Goal: Task Accomplishment & Management: Manage account settings

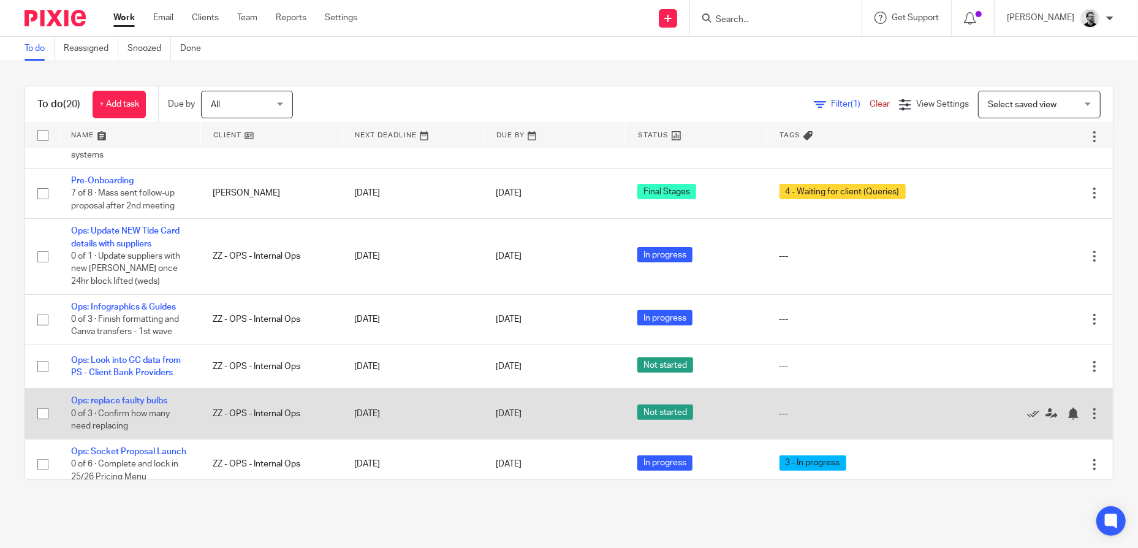
scroll to position [368, 0]
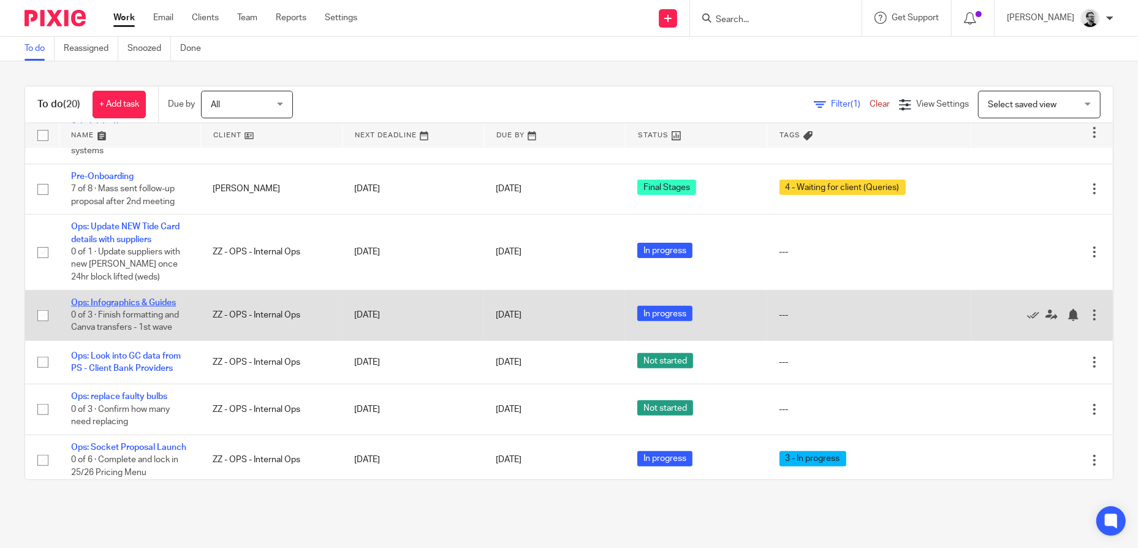
click at [164, 298] on link "Ops: Infographics & Guides" at bounding box center [123, 302] width 105 height 9
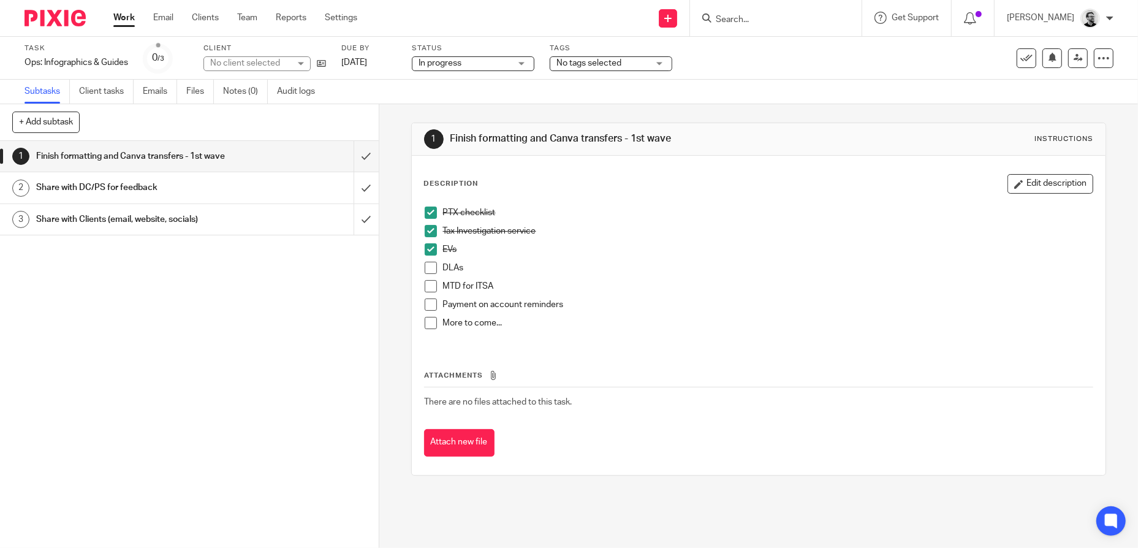
drag, startPoint x: 0, startPoint y: 0, endPoint x: 515, endPoint y: 275, distance: 583.6
click at [515, 275] on div "DLAs" at bounding box center [768, 271] width 650 height 18
click at [1047, 183] on button "Edit description" at bounding box center [1050, 184] width 86 height 20
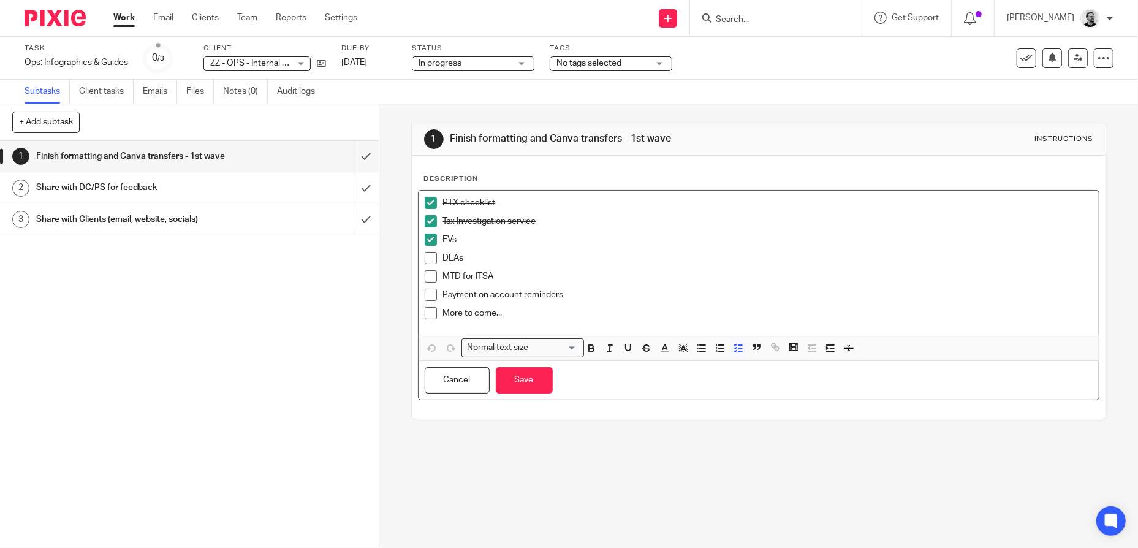
click at [483, 257] on p "DLAs" at bounding box center [768, 258] width 650 height 12
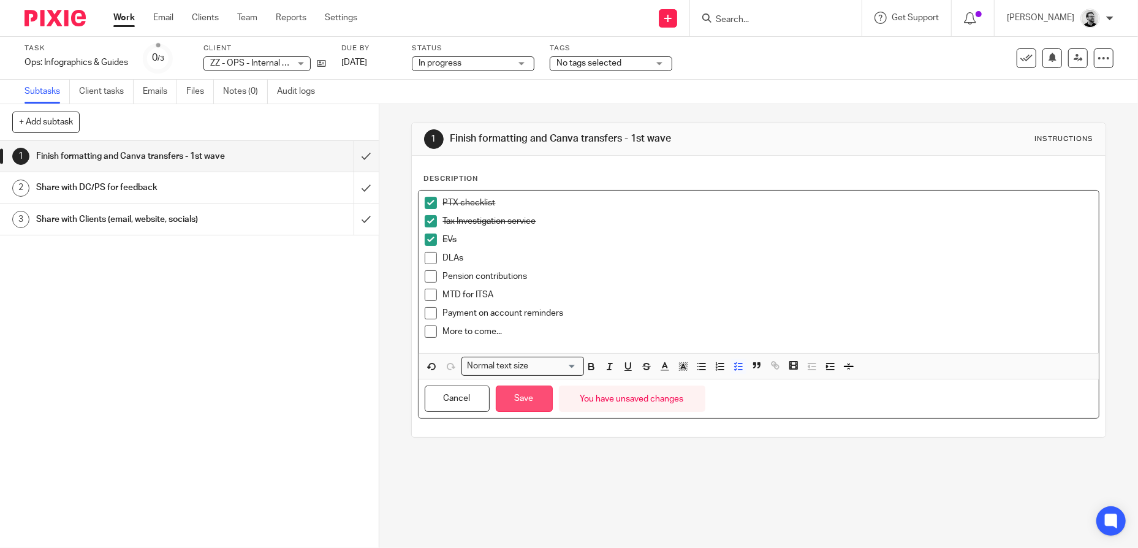
click at [516, 392] on button "Save" at bounding box center [524, 398] width 57 height 26
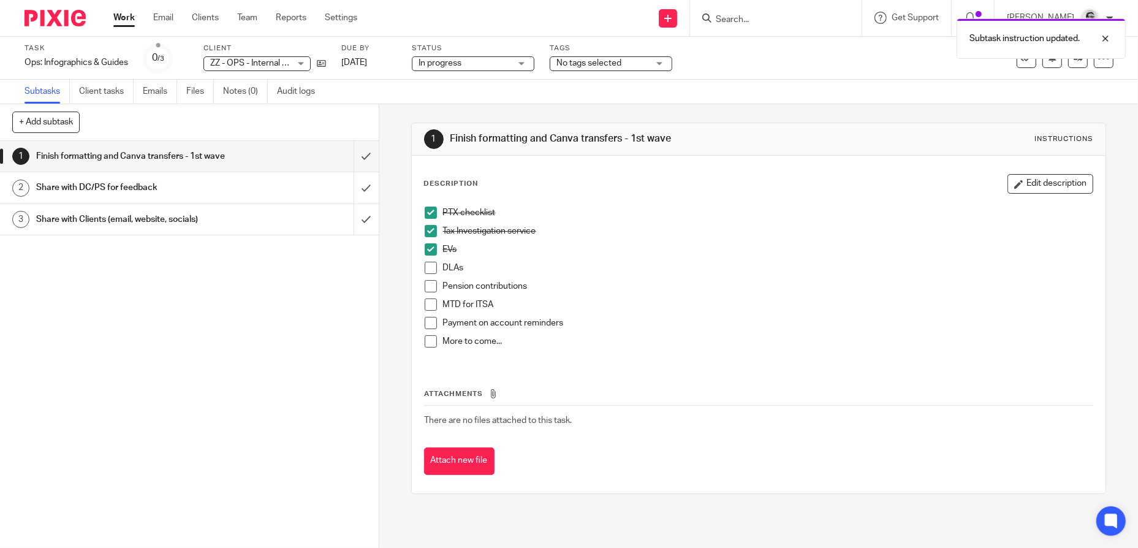
click at [653, 289] on p "Pension contributions" at bounding box center [768, 286] width 650 height 12
click at [126, 21] on link "Work" at bounding box center [123, 18] width 21 height 12
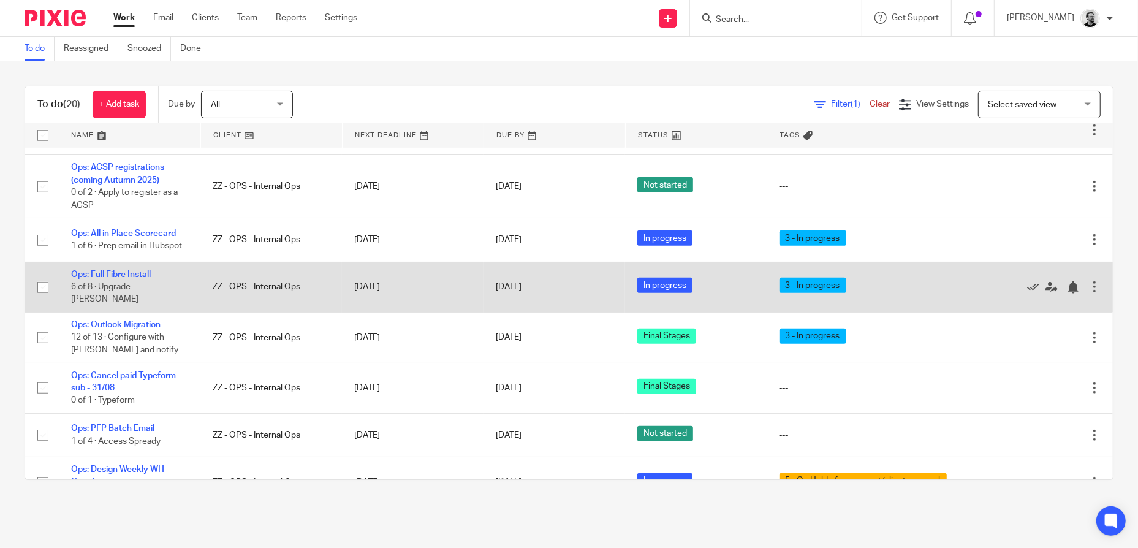
scroll to position [760, 0]
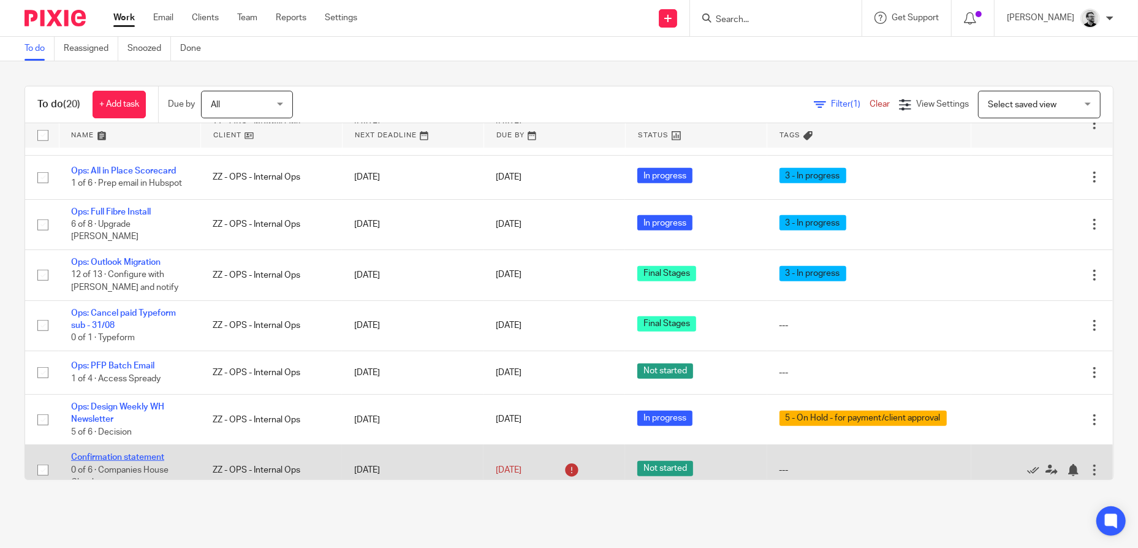
click at [142, 453] on link "Confirmation statement" at bounding box center [117, 457] width 93 height 9
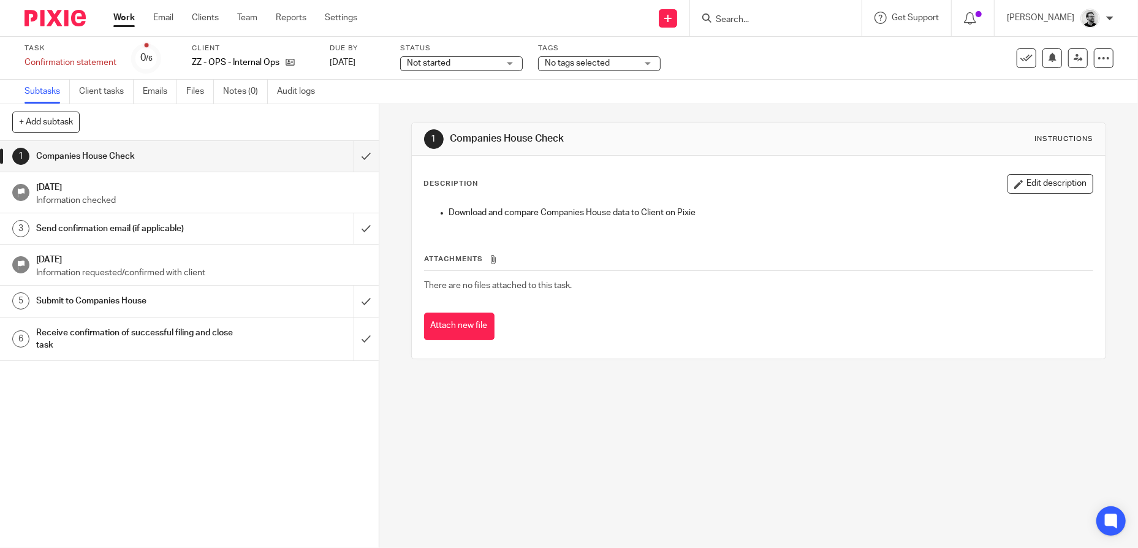
click at [132, 18] on link "Work" at bounding box center [123, 18] width 21 height 12
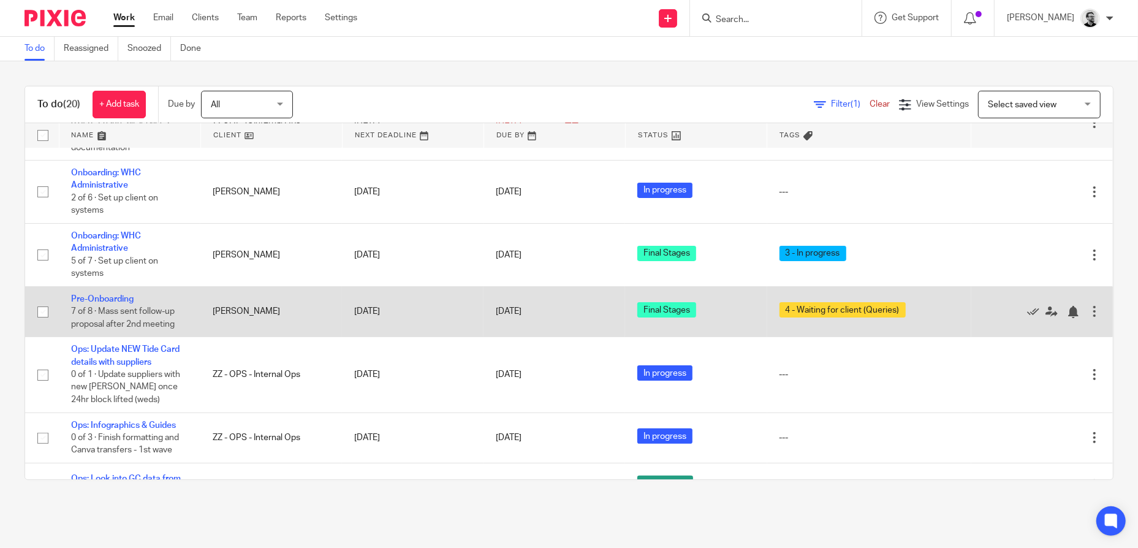
scroll to position [368, 0]
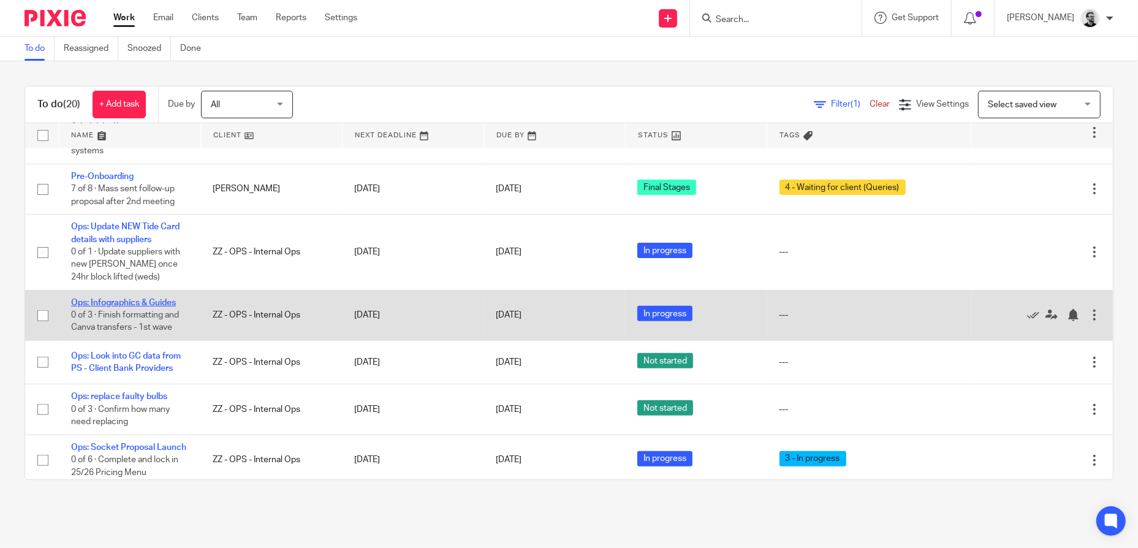
click at [156, 298] on link "Ops: Infographics & Guides" at bounding box center [123, 302] width 105 height 9
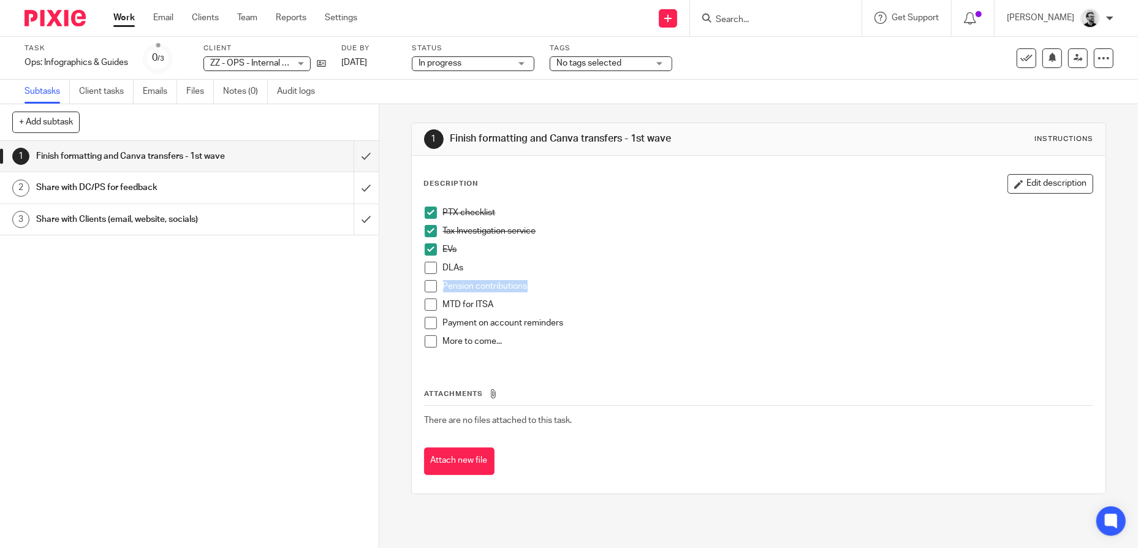
drag, startPoint x: 507, startPoint y: 282, endPoint x: 440, endPoint y: 285, distance: 66.9
click at [443, 285] on p "Pension contributions" at bounding box center [768, 286] width 650 height 12
copy p "Pension contributions"
click at [673, 288] on p "Pension contributions" at bounding box center [768, 286] width 650 height 12
click at [118, 21] on link "Work" at bounding box center [123, 18] width 21 height 12
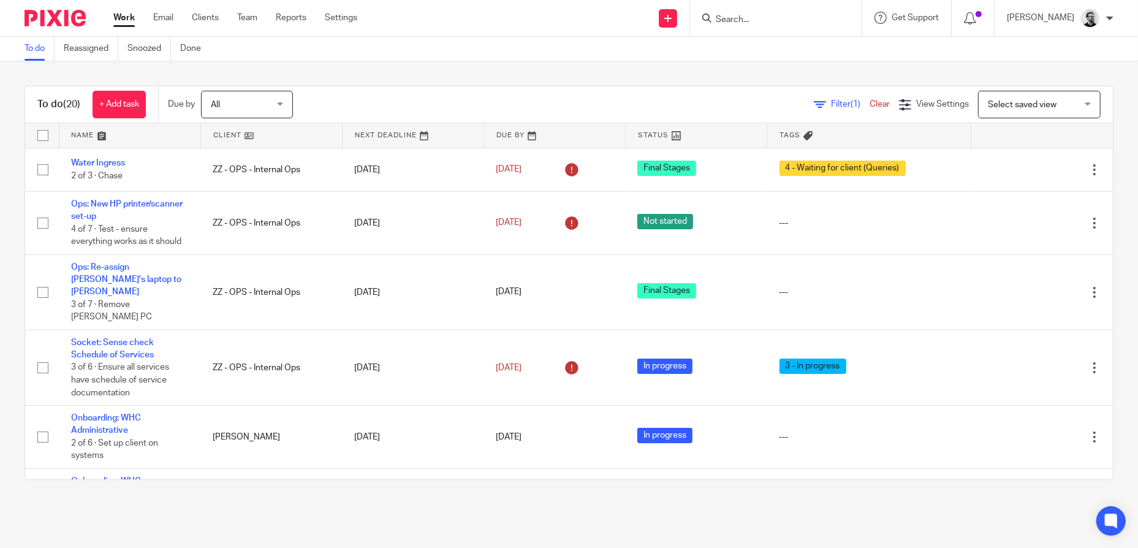
click at [801, 21] on input "Search" at bounding box center [769, 20] width 110 height 11
type input "ops"
click at [836, 45] on link at bounding box center [788, 48] width 152 height 18
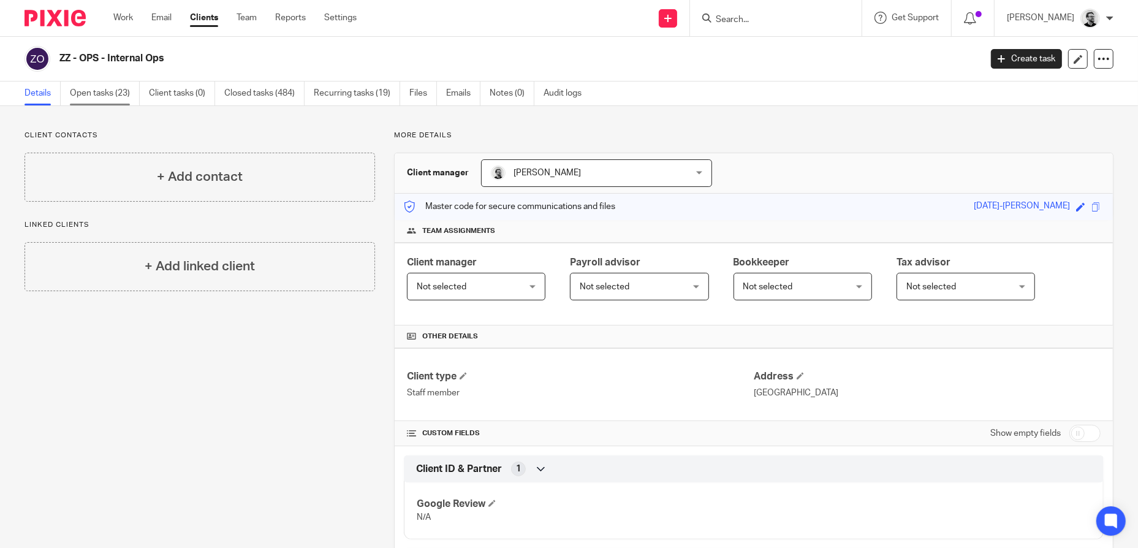
click at [121, 97] on link "Open tasks (23)" at bounding box center [105, 93] width 70 height 24
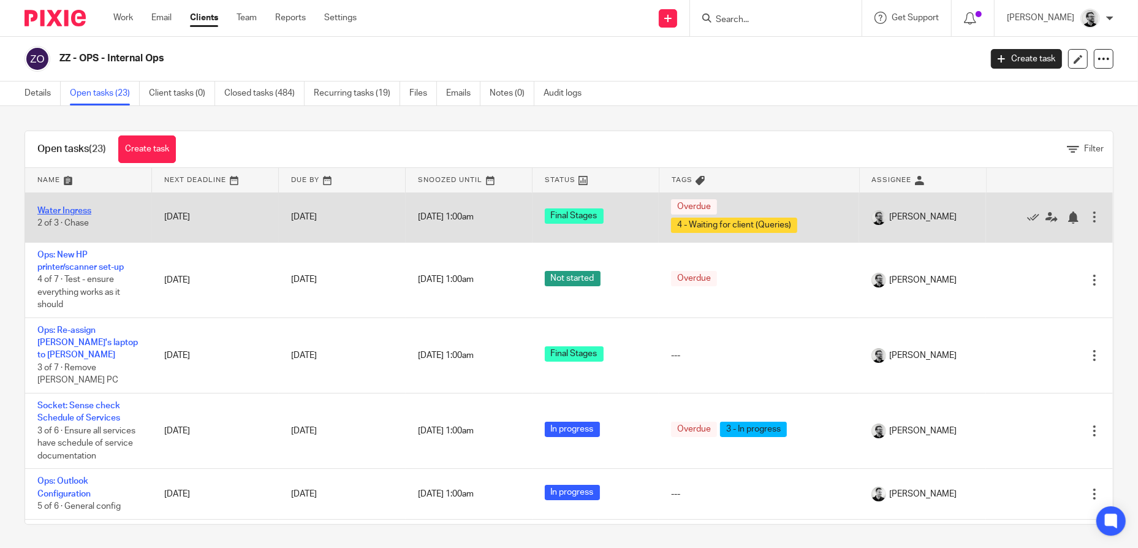
click at [77, 210] on link "Water Ingress" at bounding box center [64, 210] width 54 height 9
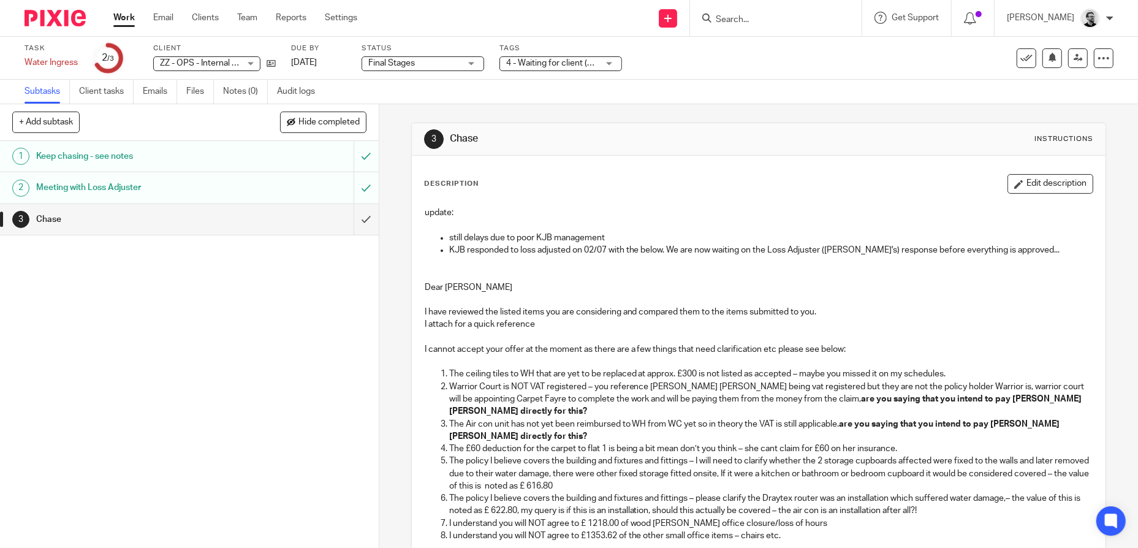
click at [273, 381] on div "1 Keep chasing - see notes 2 Meeting with Loss Adjuster 3 Chase" at bounding box center [189, 344] width 379 height 407
click at [121, 16] on link "Work" at bounding box center [123, 18] width 21 height 12
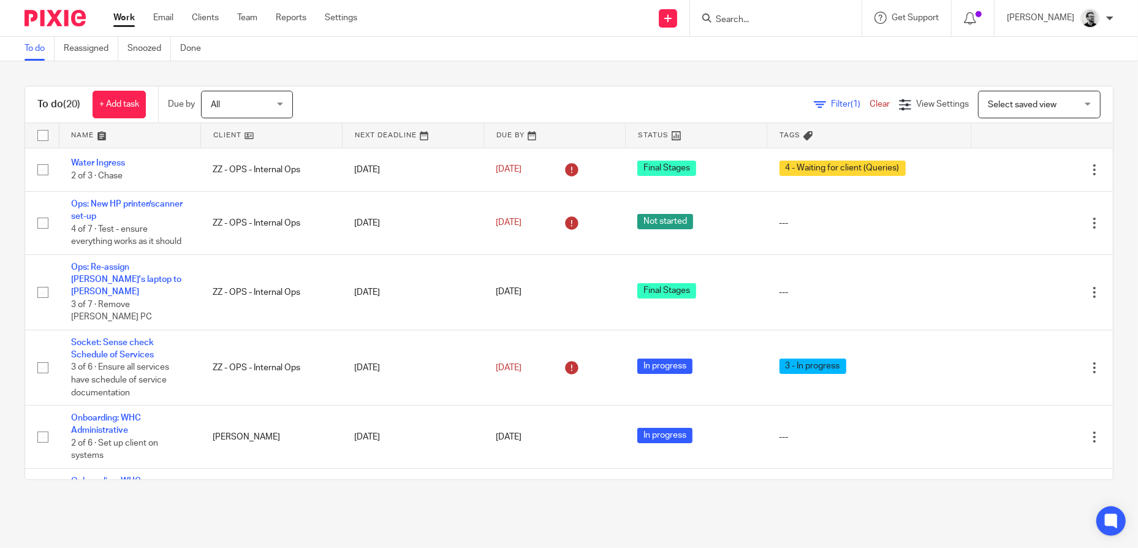
click at [752, 23] on input "Search" at bounding box center [769, 20] width 110 height 11
type input "ops"
click at [821, 38] on div "ZZ - OPS - Internal Ops" at bounding box center [788, 48] width 172 height 38
click at [821, 44] on link at bounding box center [788, 48] width 152 height 18
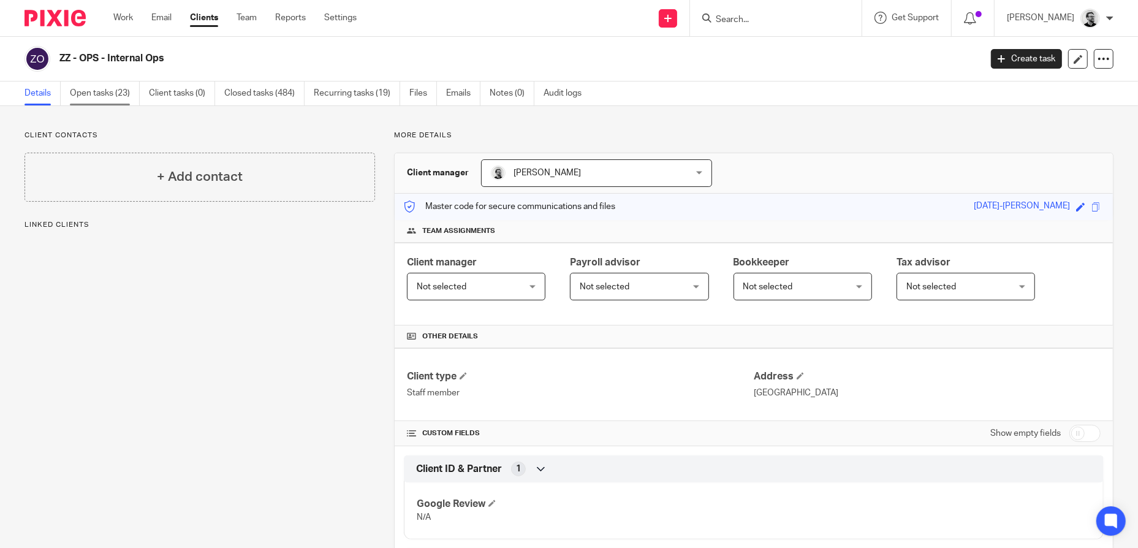
click at [116, 96] on link "Open tasks (23)" at bounding box center [105, 93] width 70 height 24
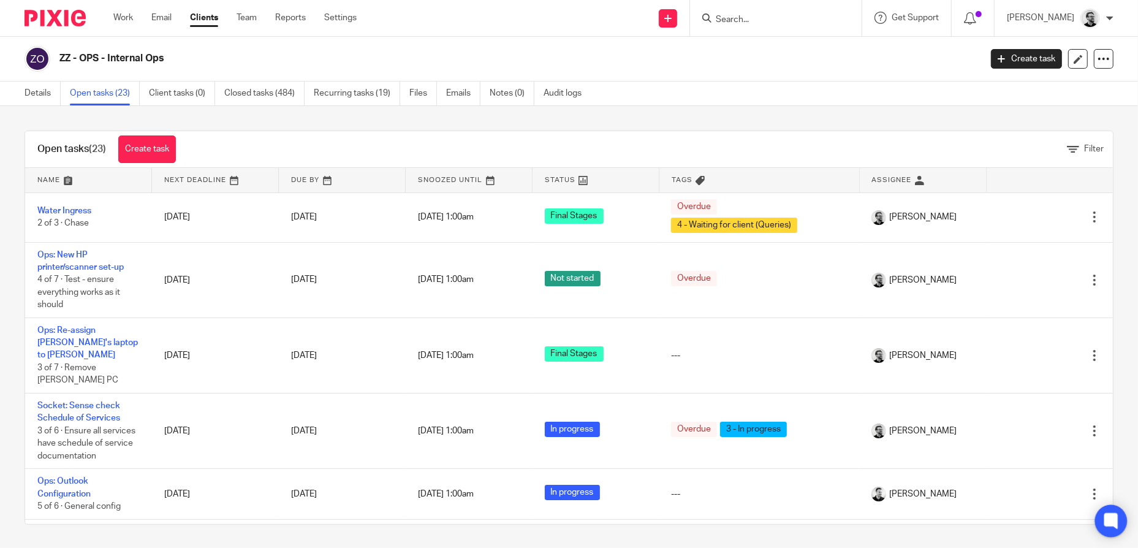
click at [1109, 518] on icon at bounding box center [1110, 520] width 9 height 9
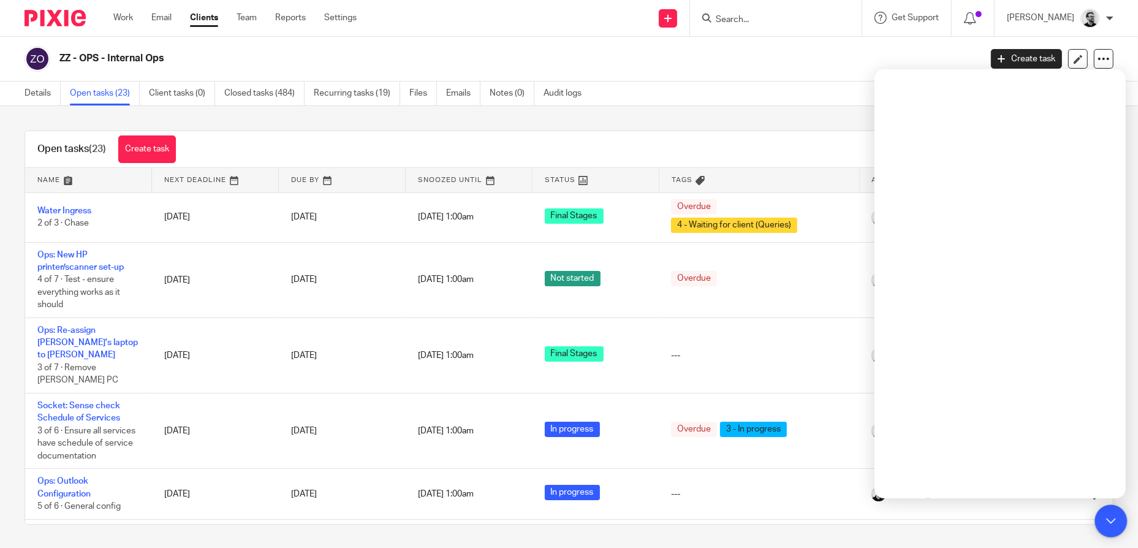
click at [1111, 519] on icon at bounding box center [1110, 520] width 9 height 9
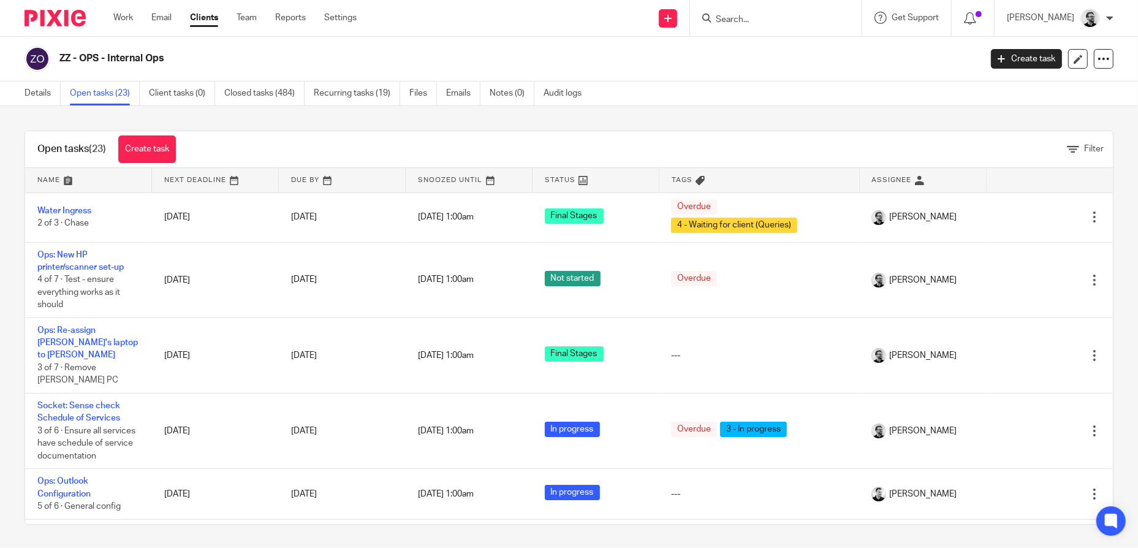
click at [760, 12] on form at bounding box center [779, 17] width 131 height 15
click at [763, 15] on input "Search" at bounding box center [769, 20] width 110 height 11
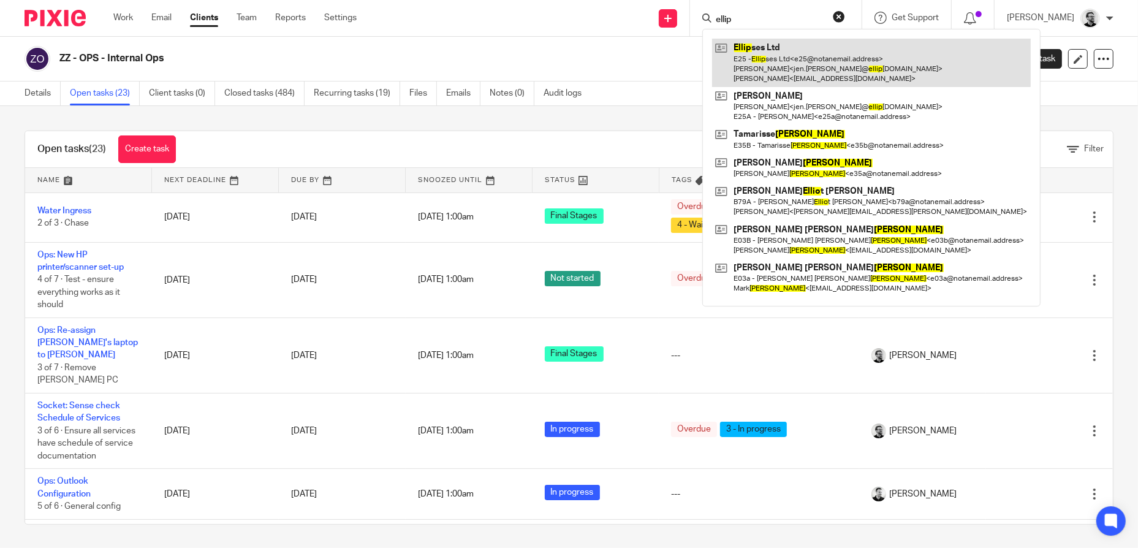
type input "ellip"
click at [791, 53] on link at bounding box center [871, 63] width 319 height 48
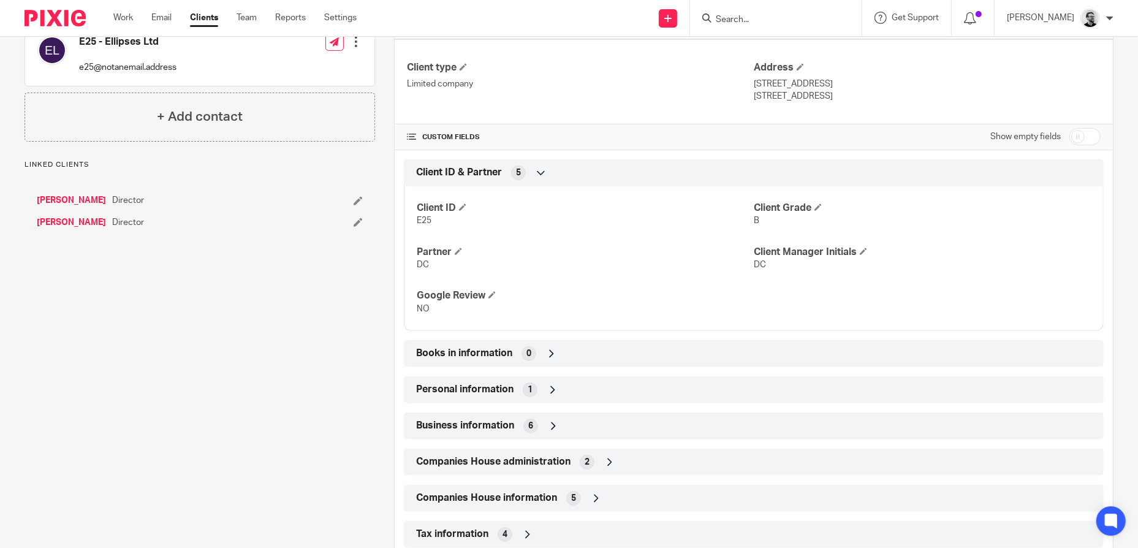
scroll to position [414, 0]
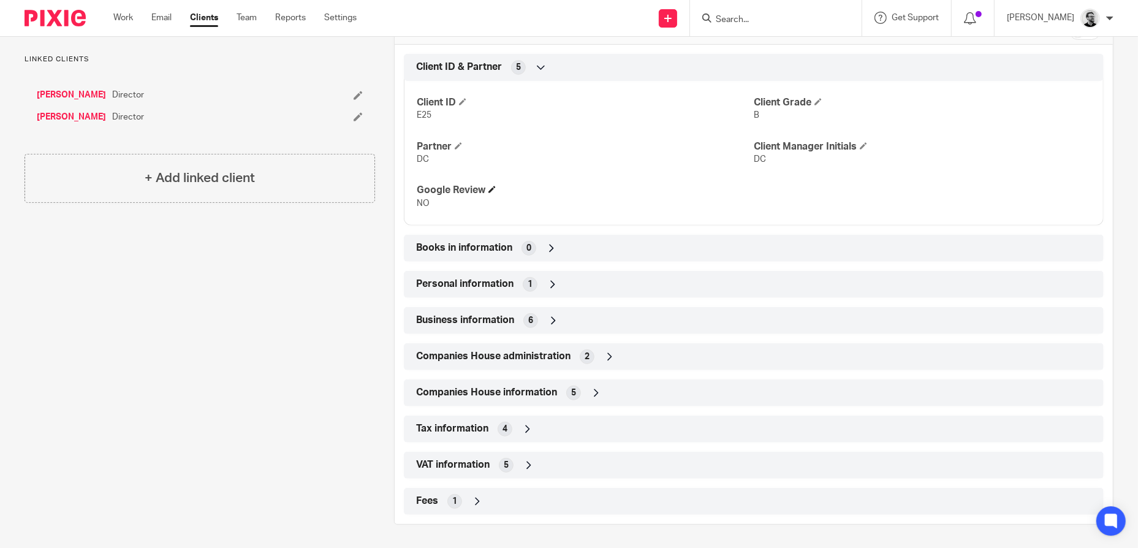
click at [493, 188] on span at bounding box center [491, 189] width 7 height 7
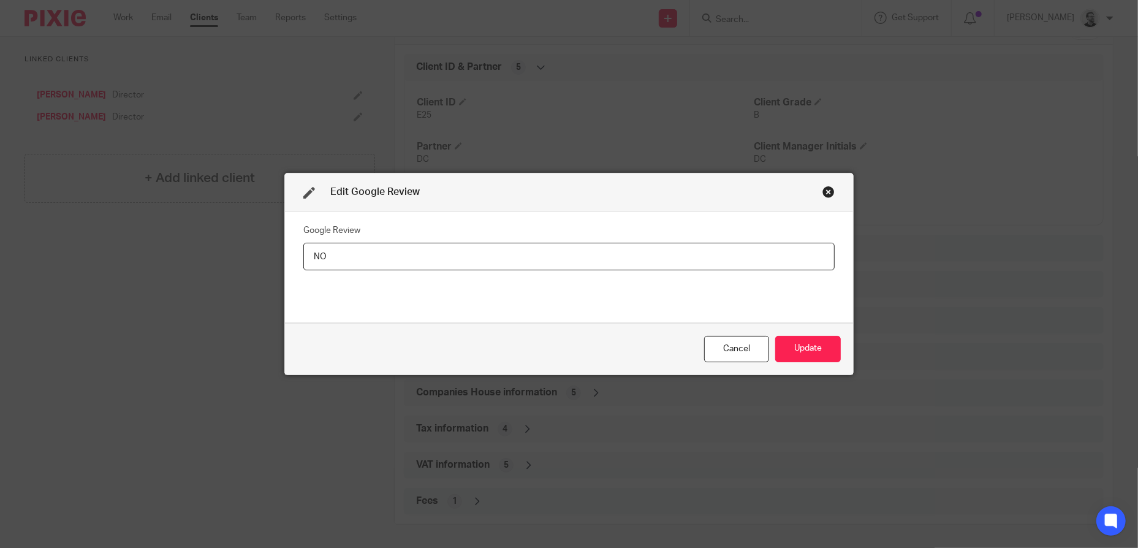
drag, startPoint x: 369, startPoint y: 255, endPoint x: 232, endPoint y: 253, distance: 137.9
click at [245, 254] on div "Edit Google Review Google Review NO Cancel Update" at bounding box center [569, 274] width 1138 height 548
type input "r"
type input "REQUESTED"
click at [800, 347] on button "Update" at bounding box center [808, 349] width 66 height 26
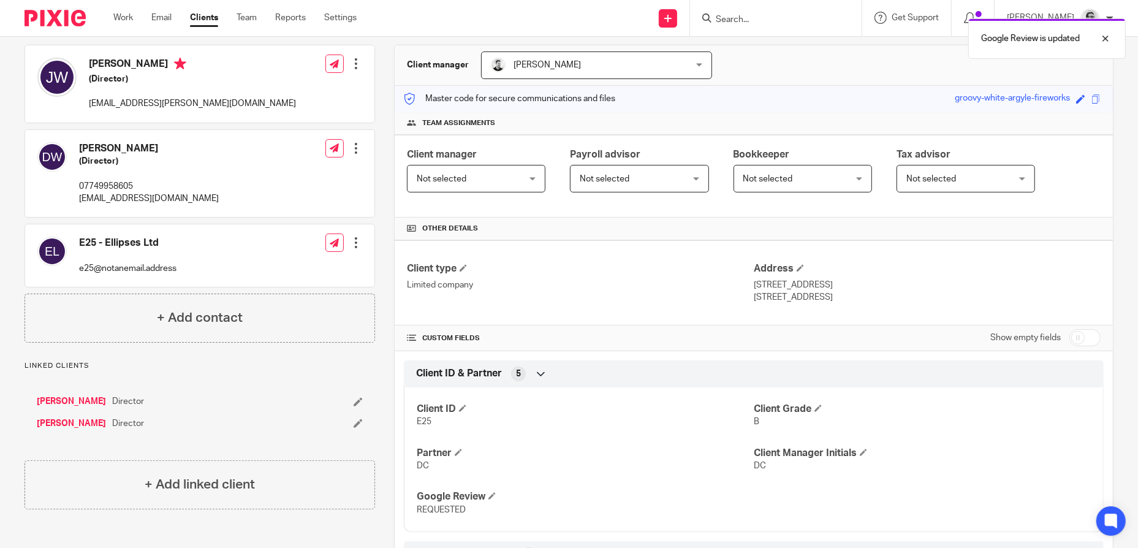
scroll to position [0, 0]
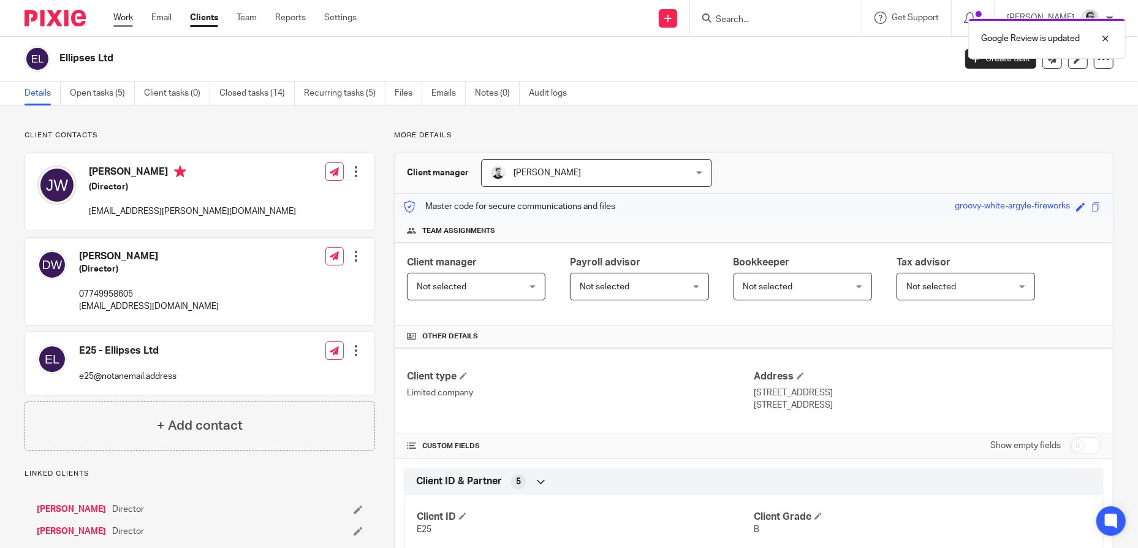
click at [132, 14] on link "Work" at bounding box center [123, 18] width 20 height 12
